Goal: Information Seeking & Learning: Learn about a topic

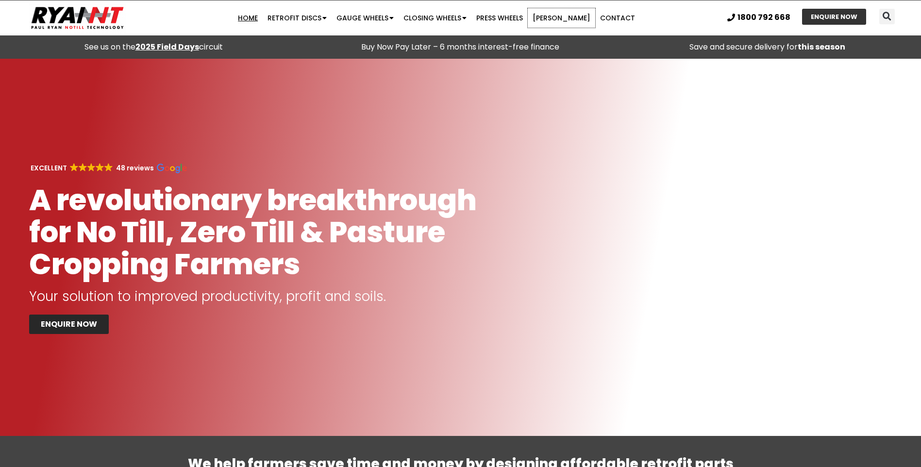
click at [572, 19] on link "[PERSON_NAME]" at bounding box center [561, 17] width 67 height 19
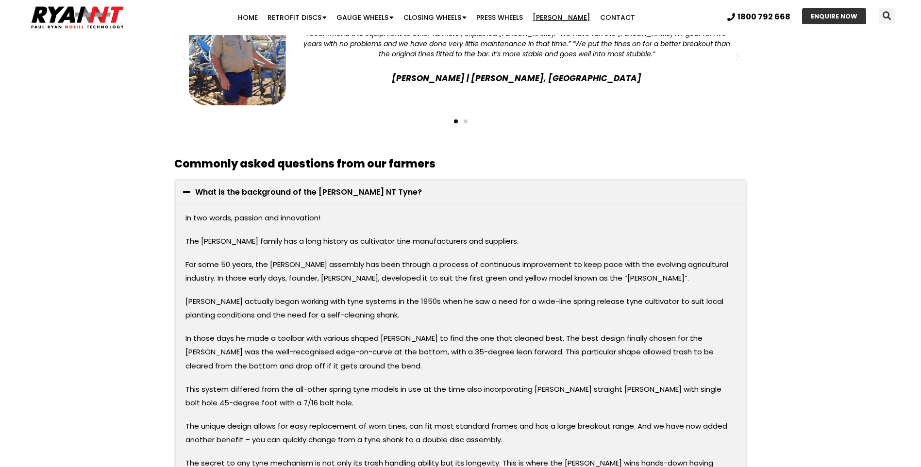
scroll to position [1319, 0]
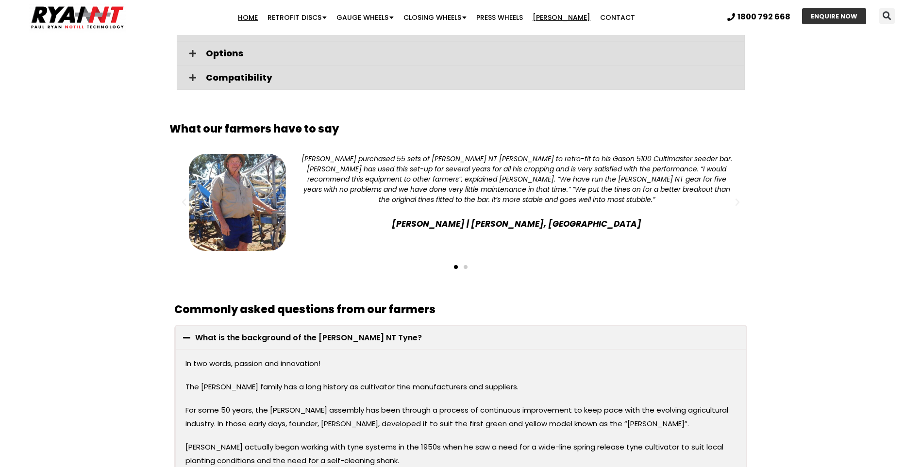
click at [255, 17] on link "Home" at bounding box center [248, 17] width 30 height 19
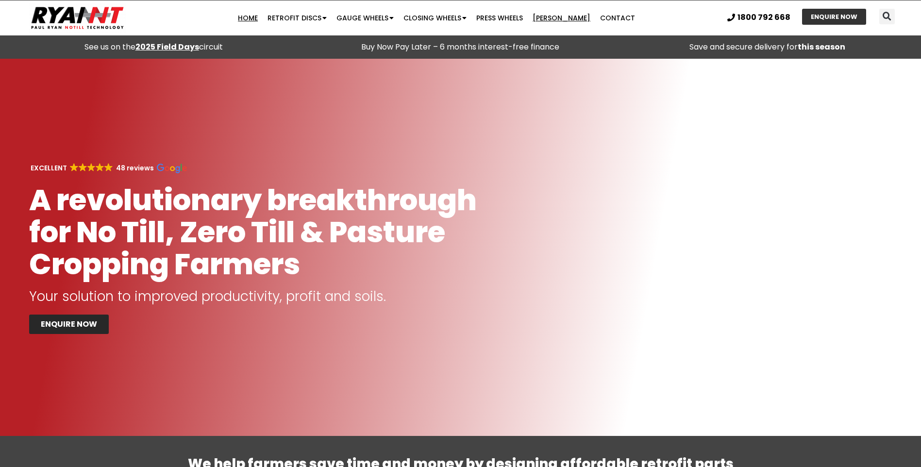
click at [552, 16] on link "[PERSON_NAME]" at bounding box center [561, 17] width 67 height 19
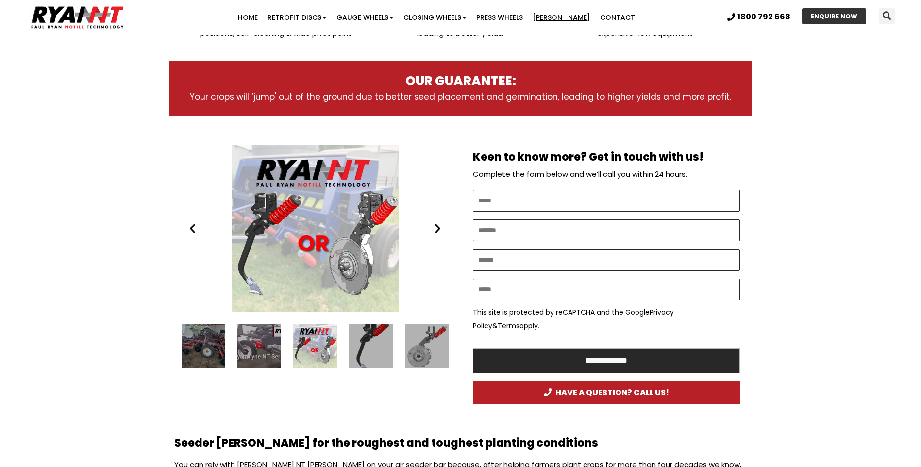
scroll to position [437, 0]
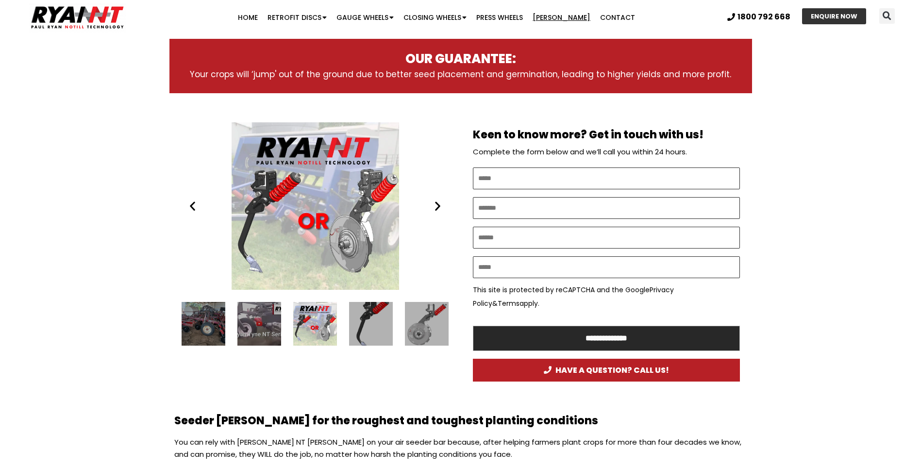
click at [441, 208] on icon "Next slide" at bounding box center [438, 206] width 12 height 12
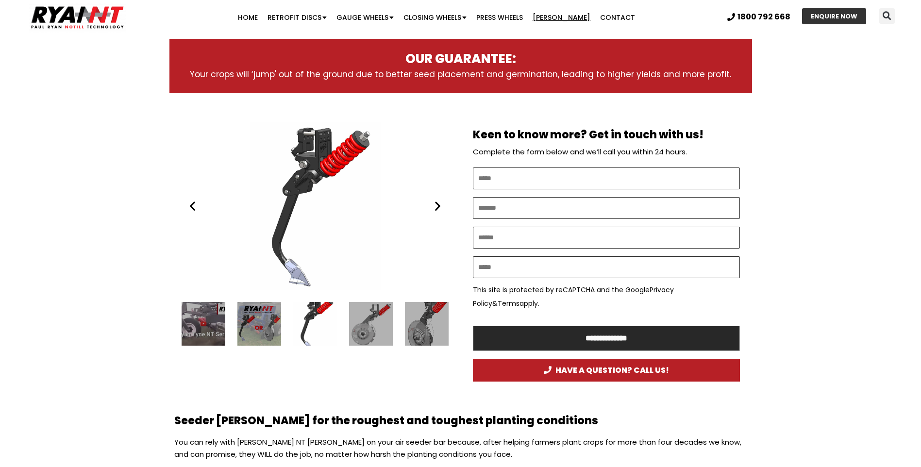
click at [439, 206] on icon "Next slide" at bounding box center [438, 206] width 12 height 12
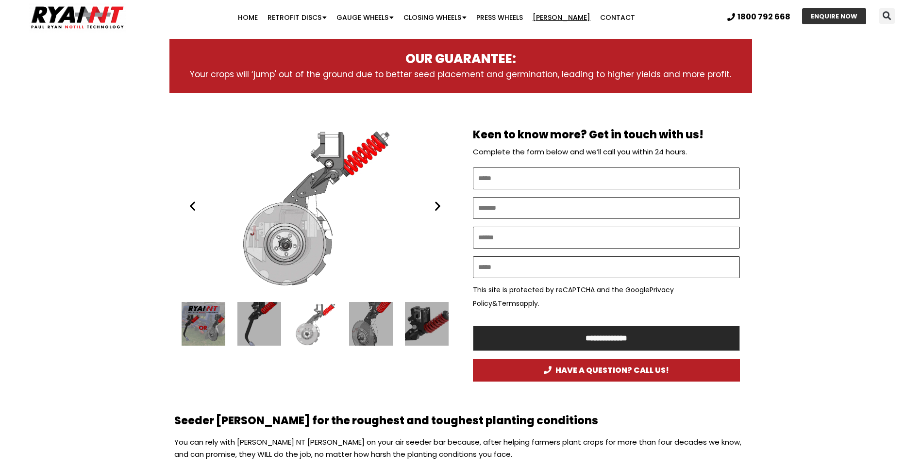
click at [439, 206] on icon "Next slide" at bounding box center [438, 206] width 12 height 12
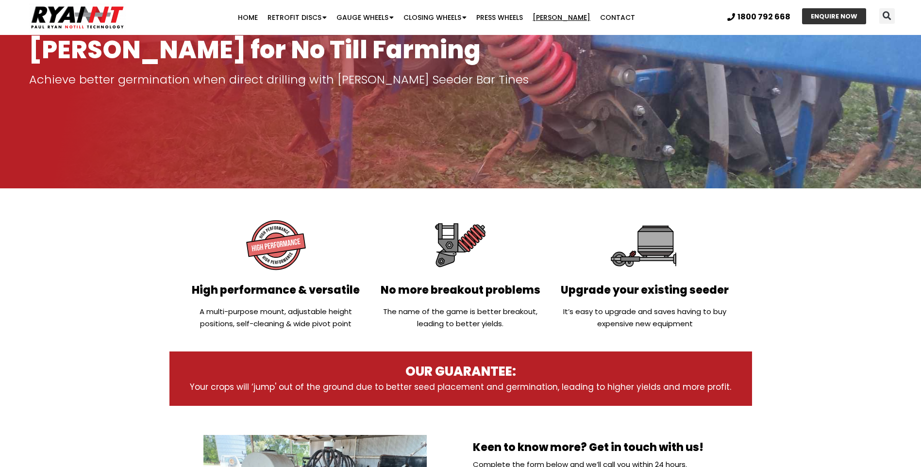
scroll to position [0, 0]
